Goal: Answer question/provide support

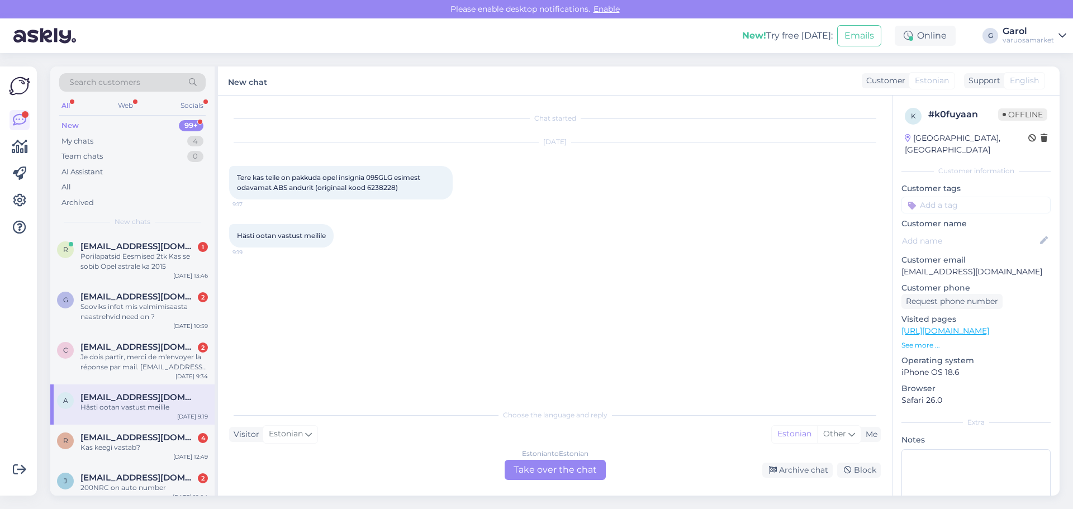
scroll to position [56, 0]
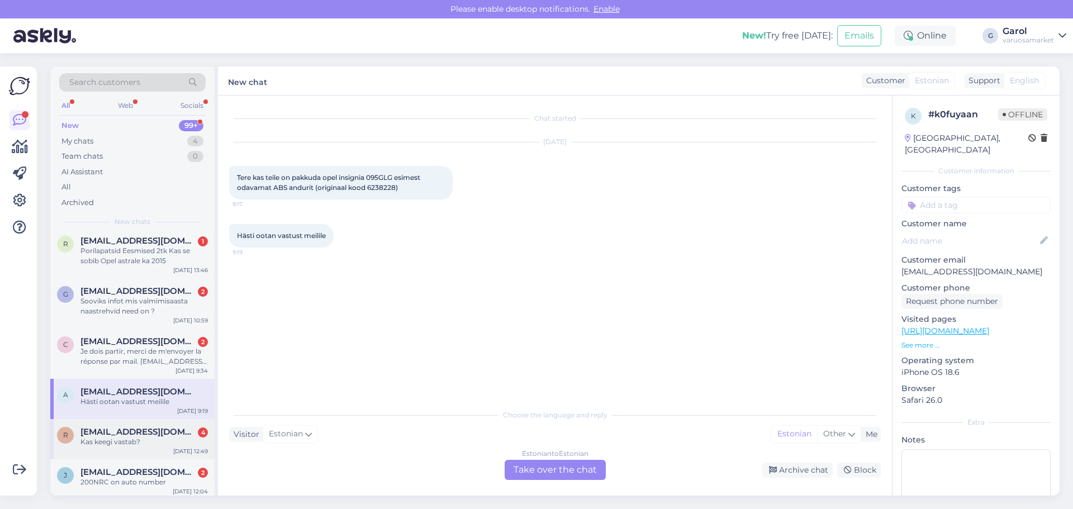
click at [153, 438] on div "Kas keegi vastab?" at bounding box center [143, 442] width 127 height 10
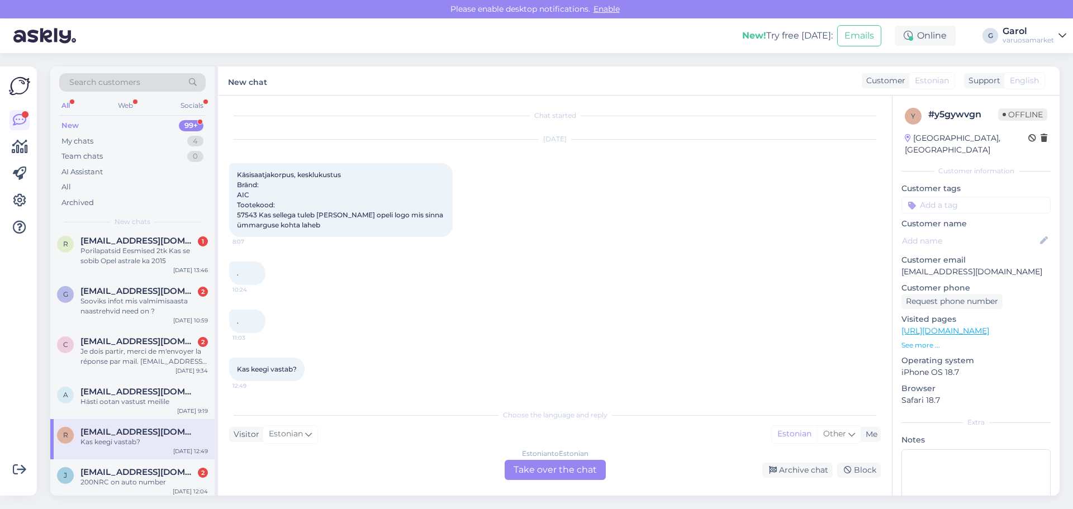
click at [241, 215] on span "Käsisaatjakorpus, kesklukustus Bränd: AIC Tootekood: 57543 Kas sellega tuleb [P…" at bounding box center [341, 199] width 208 height 59
copy span "57543"
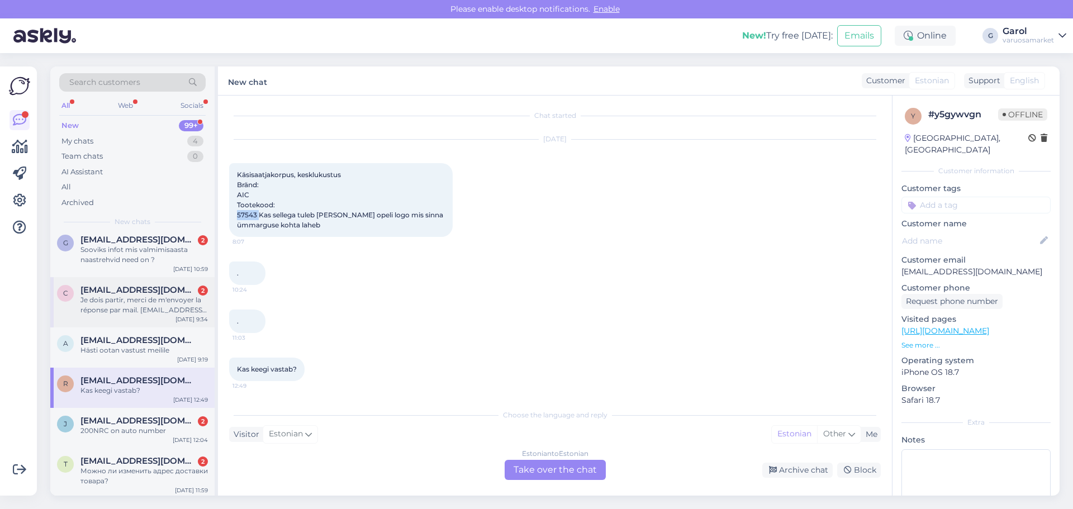
scroll to position [112, 0]
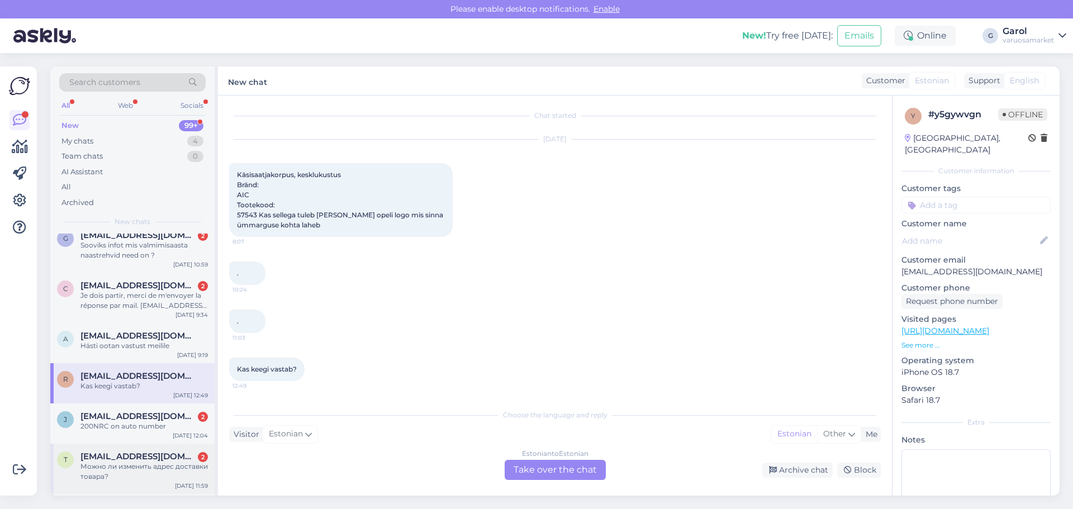
click at [128, 465] on div "Можно ли изменить адрес доставки товара?" at bounding box center [143, 471] width 127 height 20
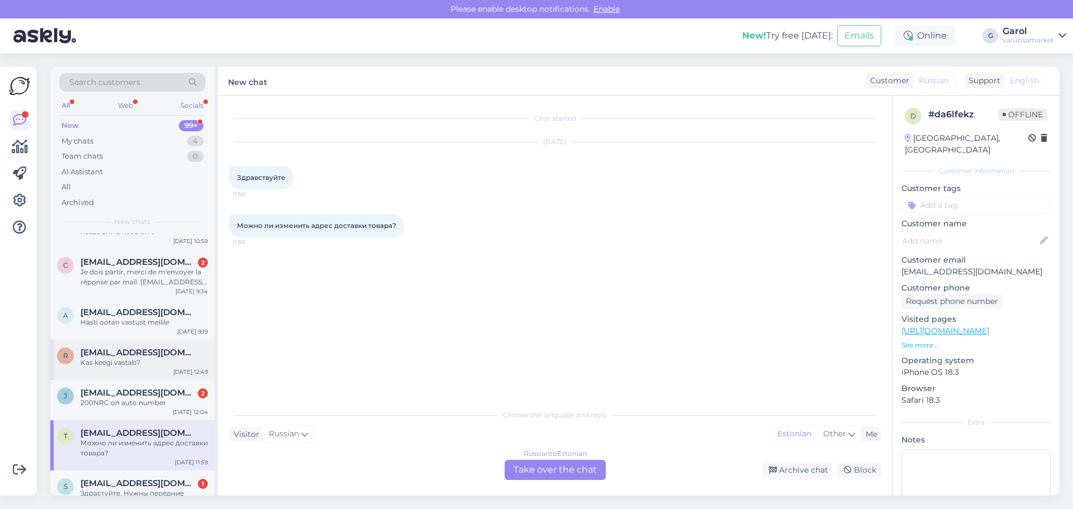
scroll to position [223, 0]
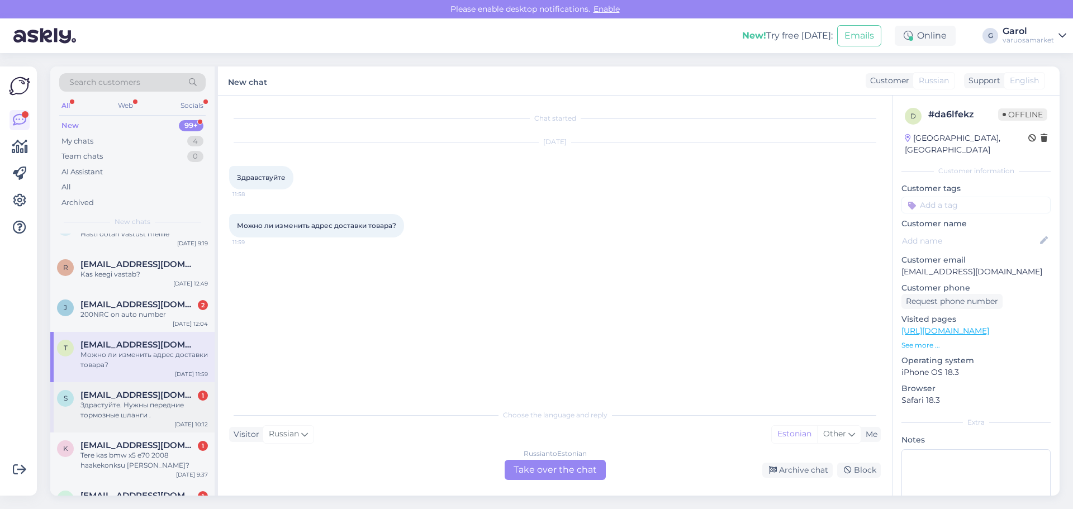
click at [155, 411] on div "Здрастуйте. Нужны передние тормозные шланги ." at bounding box center [143, 410] width 127 height 20
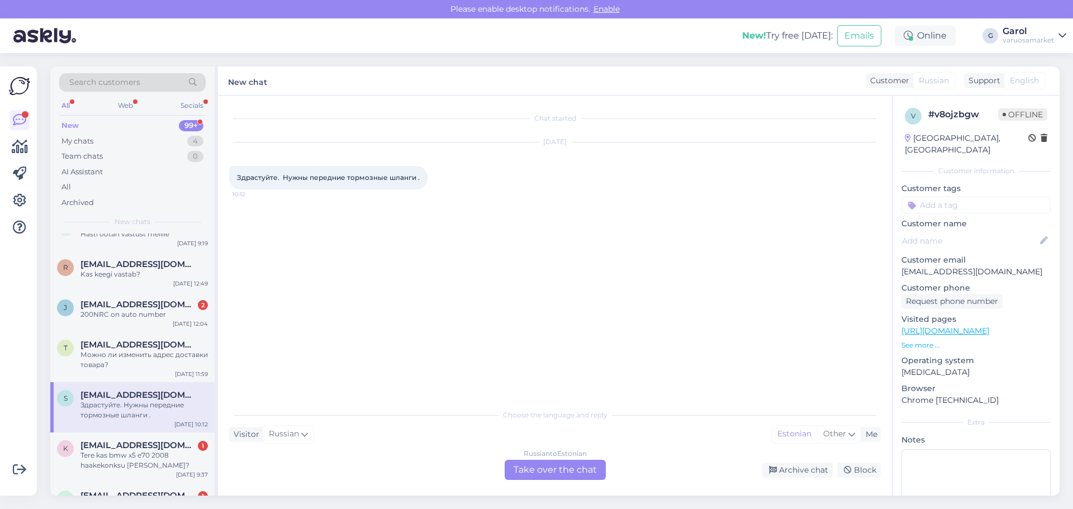
drag, startPoint x: 237, startPoint y: 177, endPoint x: 423, endPoint y: 189, distance: 185.9
click at [423, 189] on div "[DATE] Здрастуйте. Нужны передние тормозные шланги . 10:12" at bounding box center [554, 166] width 651 height 72
copy span "Здрастуйте. Нужны передние тормозные шланги ."
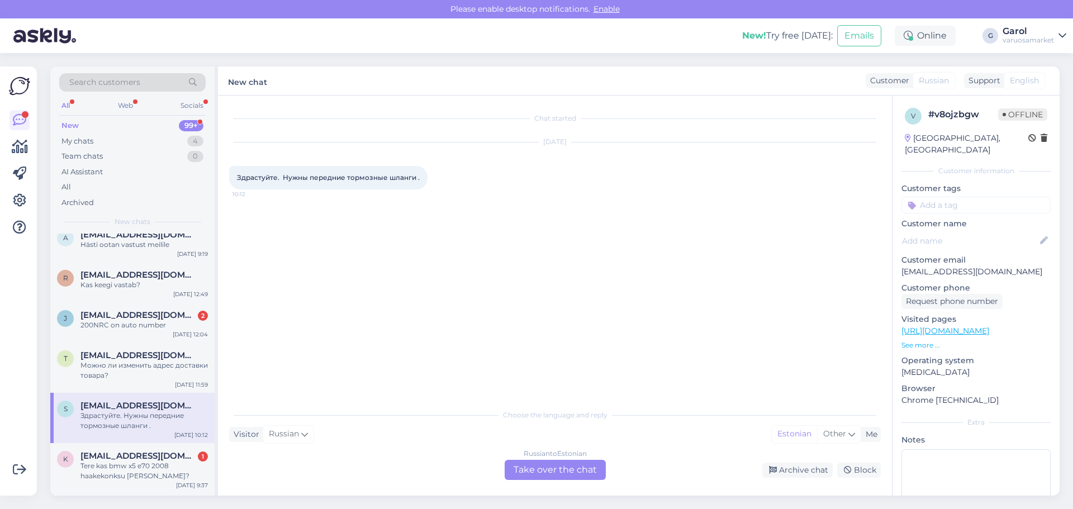
scroll to position [0, 0]
